Goal: Task Accomplishment & Management: Use online tool/utility

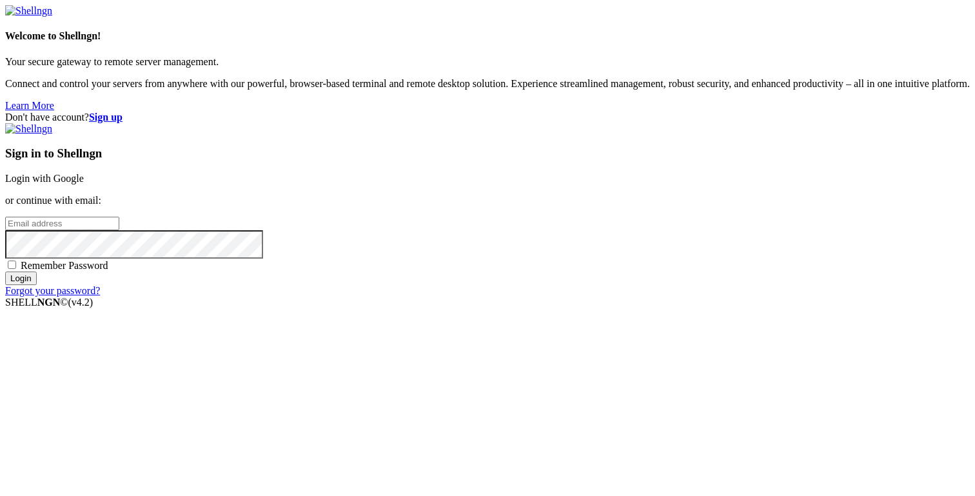
type input "[PERSON_NAME][EMAIL_ADDRESS][DOMAIN_NAME]"
click at [37, 285] on input "Login" at bounding box center [21, 278] width 32 height 14
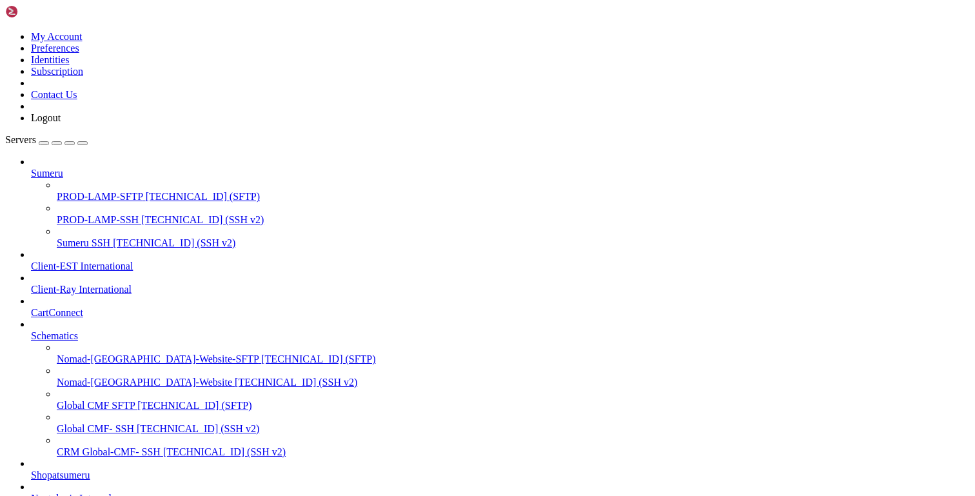
scroll to position [195, 0]
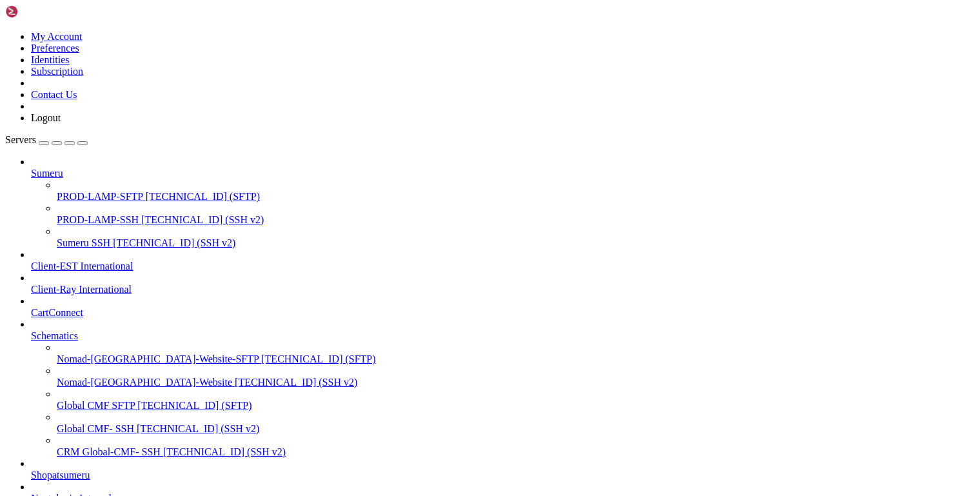
type input "/var/www/html/storage/logs"
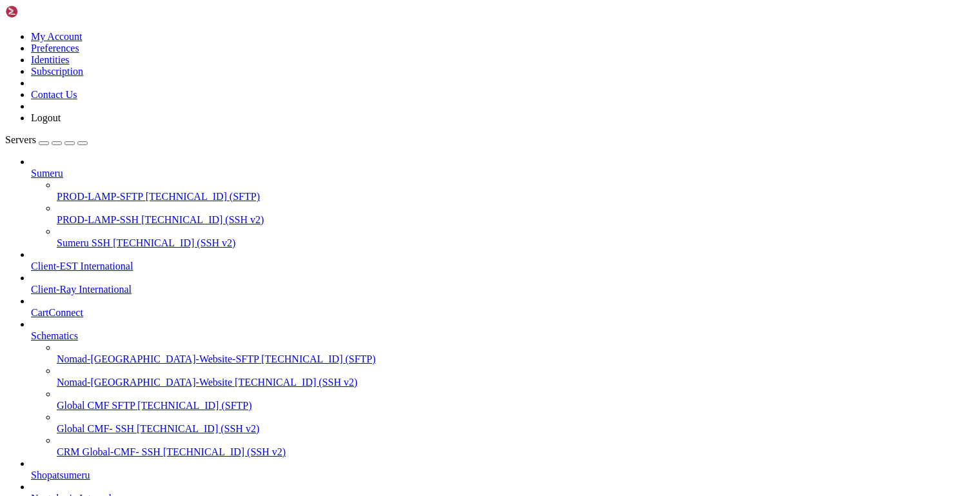
drag, startPoint x: 200, startPoint y: 231, endPoint x: 236, endPoint y: 357, distance: 131.4
type textarea "} }"
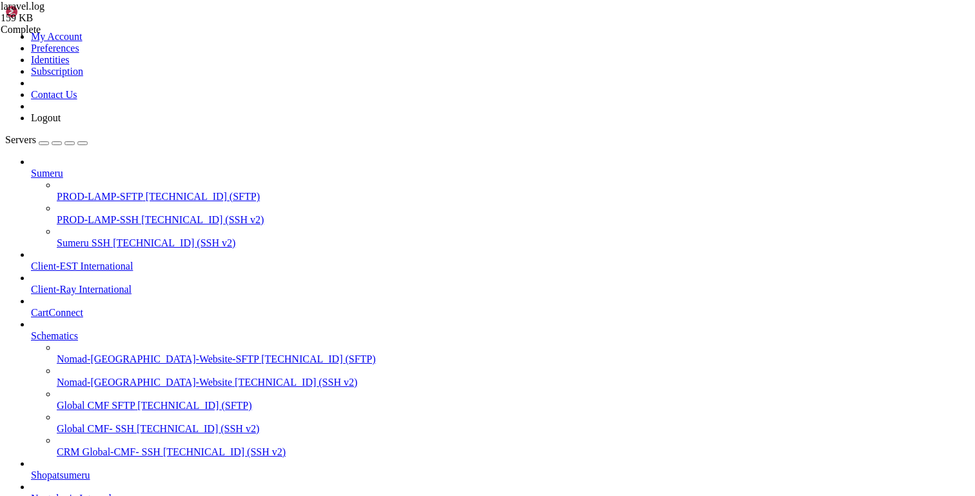
scroll to position [4578, 0]
